Goal: Check status

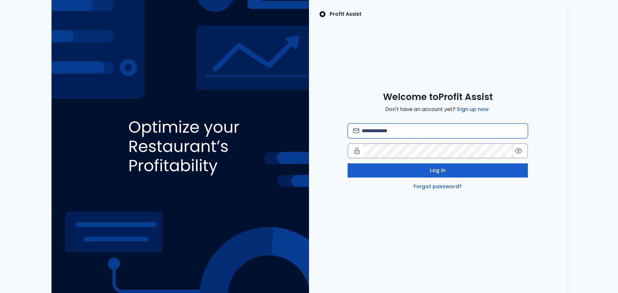
type input "**********"
click at [439, 172] on span "Log in" at bounding box center [437, 171] width 15 height 8
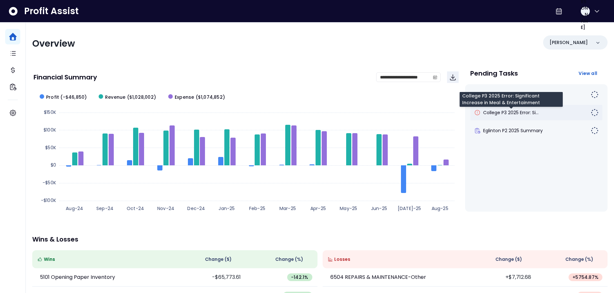
click at [531, 114] on span "College P3 2025 Error: Si..." at bounding box center [510, 113] width 55 height 6
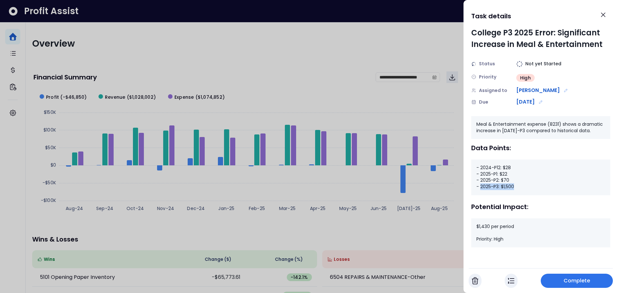
drag, startPoint x: 516, startPoint y: 188, endPoint x: 480, endPoint y: 189, distance: 35.5
click at [480, 189] on div "- 2024-P12: $28 - 2025-P1: $22 - 2025-P2: $70 - 2025-P3: $1,500" at bounding box center [541, 177] width 139 height 35
click at [522, 188] on div "- 2024-P12: $28 - 2025-P1: $22 - 2025-P2: $70 - 2025-P3: $1,500" at bounding box center [541, 177] width 139 height 35
drag, startPoint x: 518, startPoint y: 187, endPoint x: 483, endPoint y: 188, distance: 35.1
click at [483, 188] on div "- 2024-P12: $28 - 2025-P1: $22 - 2025-P2: $70 - 2025-P3: $1,500" at bounding box center [541, 177] width 139 height 35
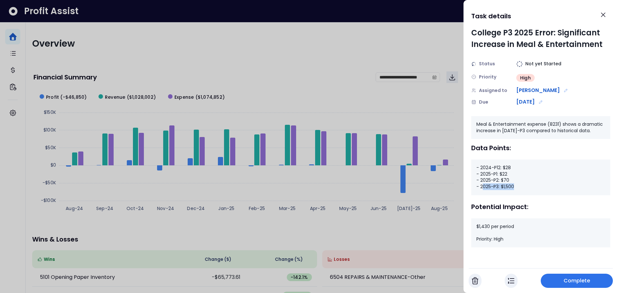
click at [521, 187] on div "- 2024-P12: $28 - 2025-P1: $22 - 2025-P2: $70 - 2025-P3: $1,500" at bounding box center [541, 177] width 139 height 35
drag, startPoint x: 510, startPoint y: 181, endPoint x: 502, endPoint y: 181, distance: 8.4
click at [502, 181] on div "- 2024-P12: $28 - 2025-P1: $22 - 2025-P2: $70 - 2025-P3: $1,500" at bounding box center [541, 177] width 139 height 35
click at [428, 43] on div at bounding box center [309, 146] width 618 height 293
